Goal: Transaction & Acquisition: Book appointment/travel/reservation

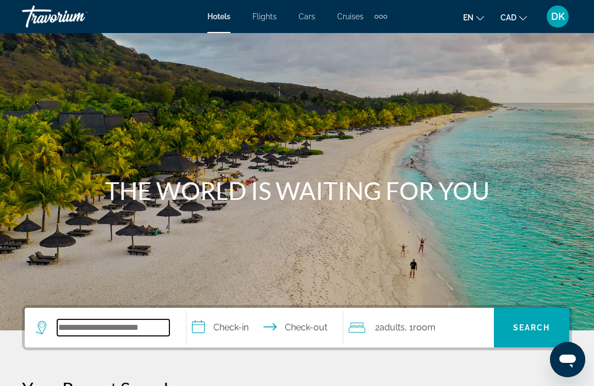
click at [70, 326] on input "Search widget" at bounding box center [113, 327] width 112 height 17
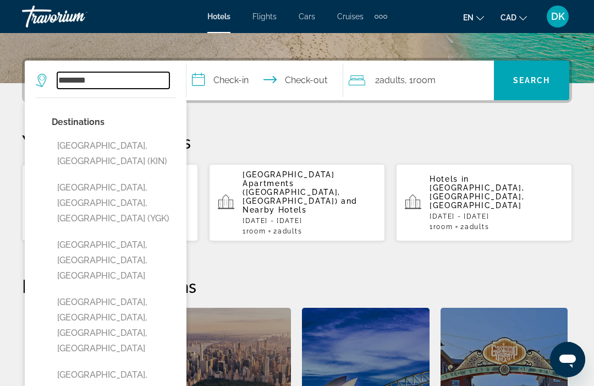
scroll to position [246, 0]
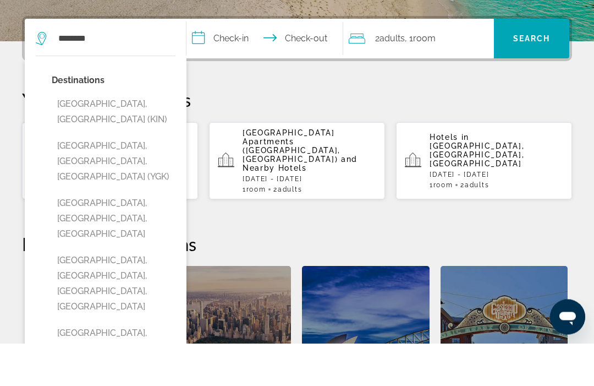
click at [119, 178] on button "[GEOGRAPHIC_DATA], [GEOGRAPHIC_DATA], [GEOGRAPHIC_DATA] (YGK)" at bounding box center [114, 204] width 124 height 52
type input "**********"
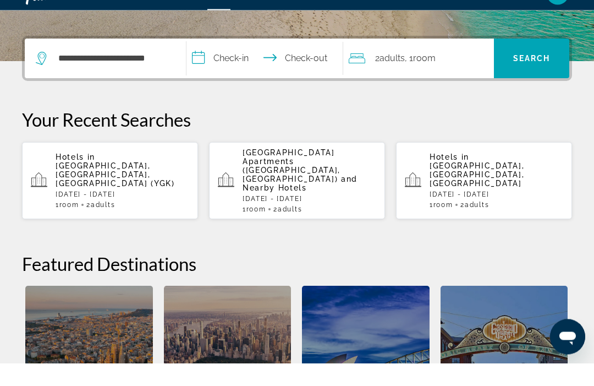
click at [205, 67] on input "**********" at bounding box center [267, 83] width 161 height 43
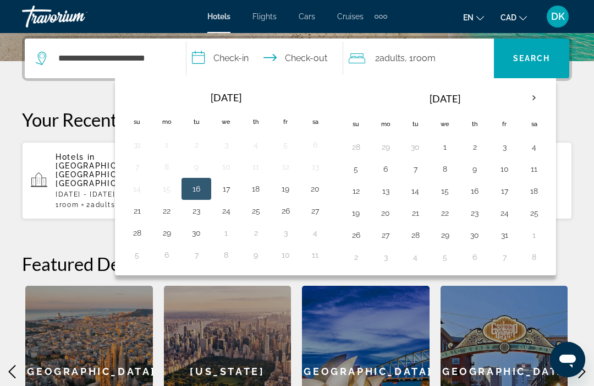
click at [538, 220] on button "25" at bounding box center [535, 212] width 18 height 15
click at [355, 240] on button "26" at bounding box center [356, 234] width 18 height 15
type input "**********"
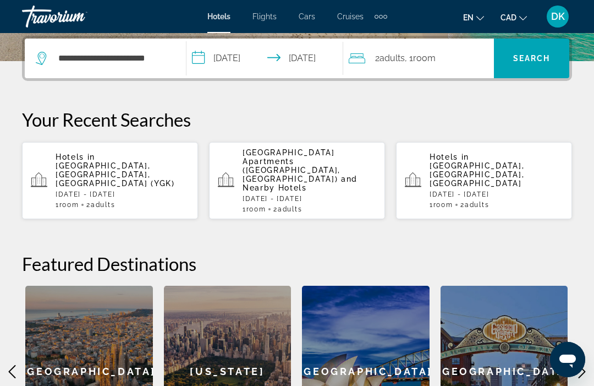
click at [534, 61] on span "Search" at bounding box center [531, 58] width 37 height 9
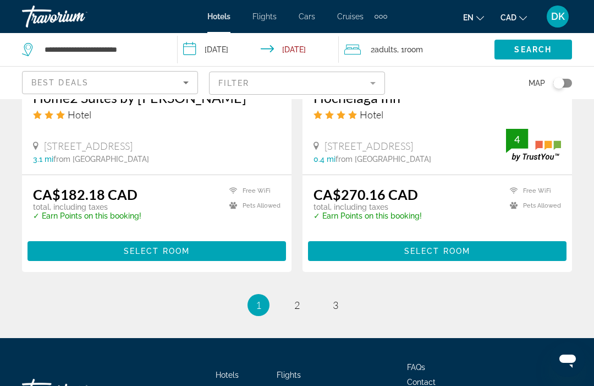
scroll to position [2356, 0]
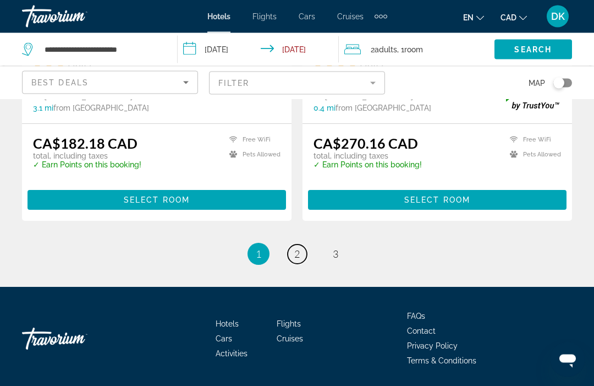
click at [304, 253] on link "page 2" at bounding box center [297, 254] width 19 height 19
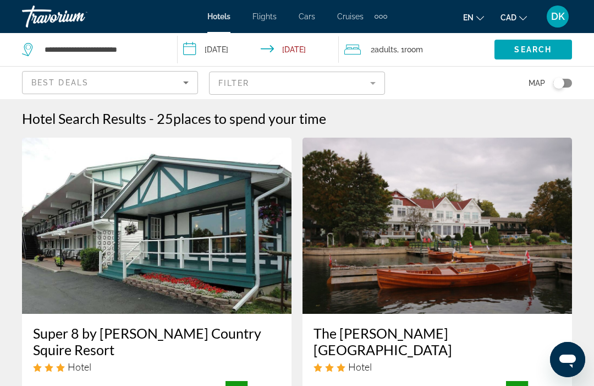
click at [543, 294] on img "Main content" at bounding box center [438, 226] width 270 height 176
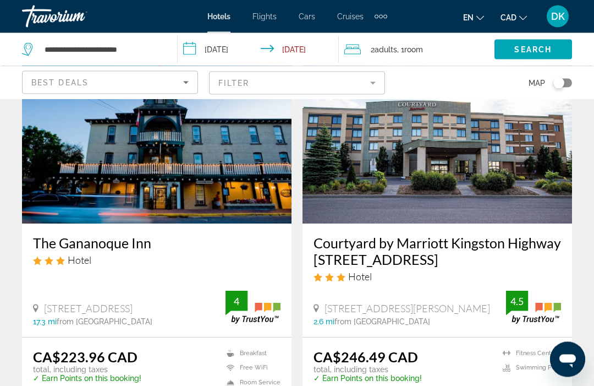
scroll to position [1293, 0]
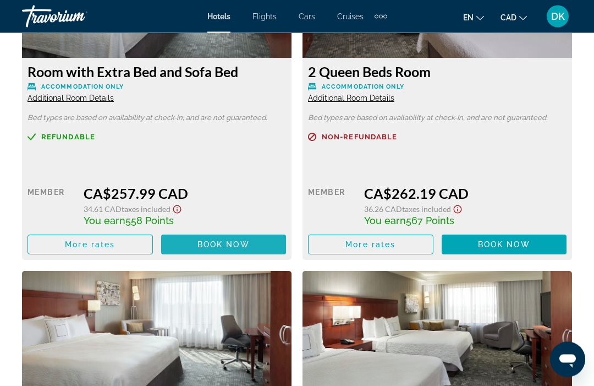
scroll to position [2183, 0]
click at [249, 244] on span "Book now" at bounding box center [224, 244] width 52 height 9
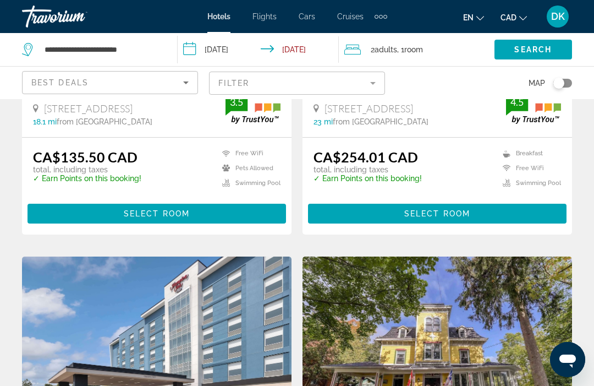
scroll to position [272, 0]
